Goal: Transaction & Acquisition: Purchase product/service

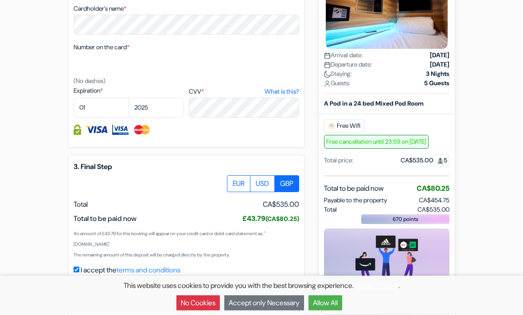
scroll to position [454, 0]
click at [239, 187] on label "EUR" at bounding box center [239, 183] width 24 height 17
click at [233, 181] on input "EUR" at bounding box center [231, 178] width 6 height 6
radio input "true"
click at [264, 185] on label "USD" at bounding box center [262, 183] width 25 height 17
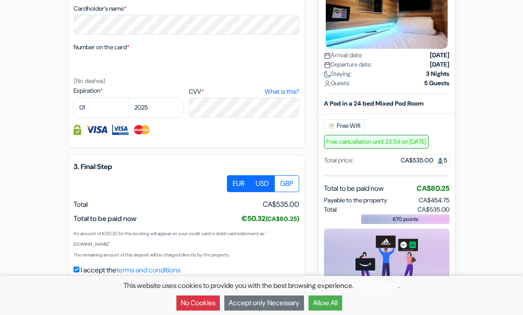
click at [233, 181] on input "USD" at bounding box center [231, 178] width 6 height 6
radio input "true"
click at [291, 182] on label "GBP" at bounding box center [287, 183] width 25 height 17
click at [233, 181] on input "GBP" at bounding box center [231, 178] width 6 height 6
radio input "true"
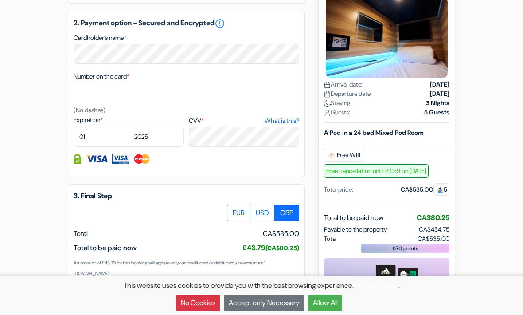
scroll to position [446, 0]
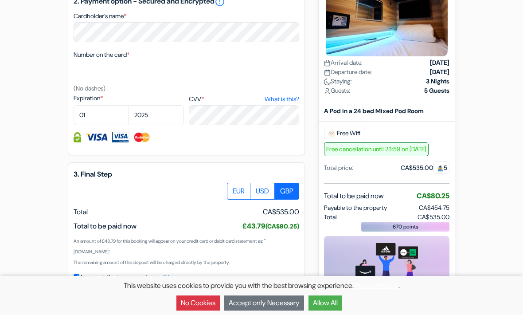
click at [289, 190] on label "GBP" at bounding box center [287, 191] width 25 height 17
click at [233, 189] on input "GBP" at bounding box center [231, 186] width 6 height 6
click at [289, 196] on label "GBP" at bounding box center [287, 191] width 25 height 17
click at [233, 189] on input "GBP" at bounding box center [231, 186] width 6 height 6
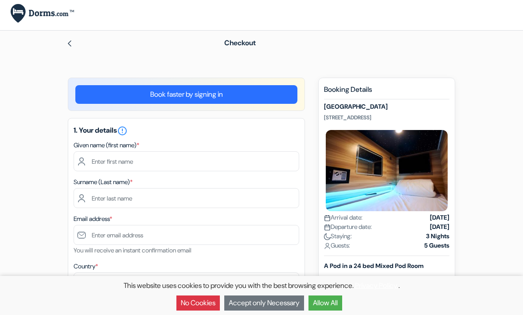
scroll to position [0, 0]
